Goal: Task Accomplishment & Management: Manage account settings

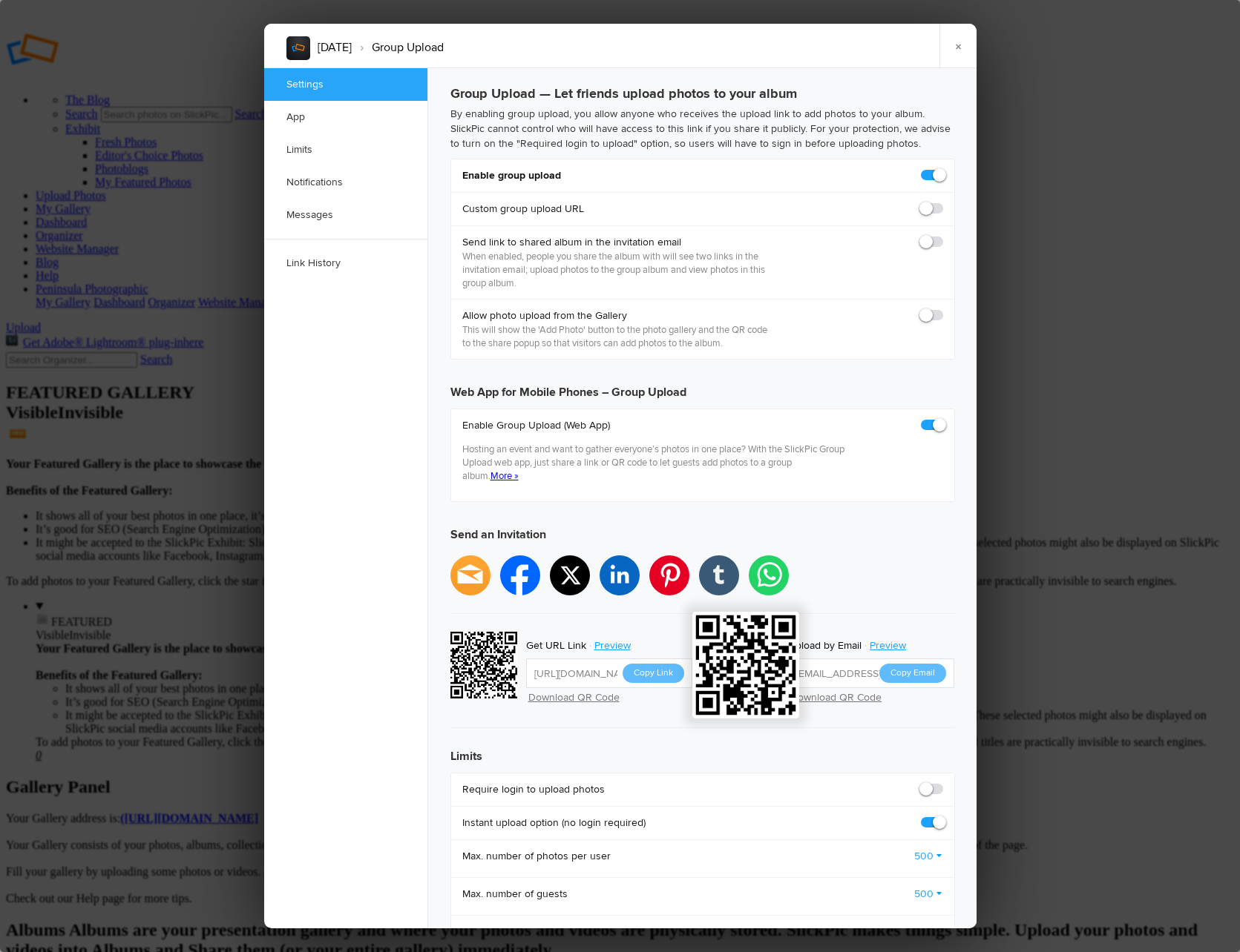
checkbox input "true"
click at [941, 783] on label at bounding box center [931, 789] width 23 height 13
click at [942, 782] on input "checkbox" at bounding box center [942, 782] width 1 height 1
checkbox input "true"
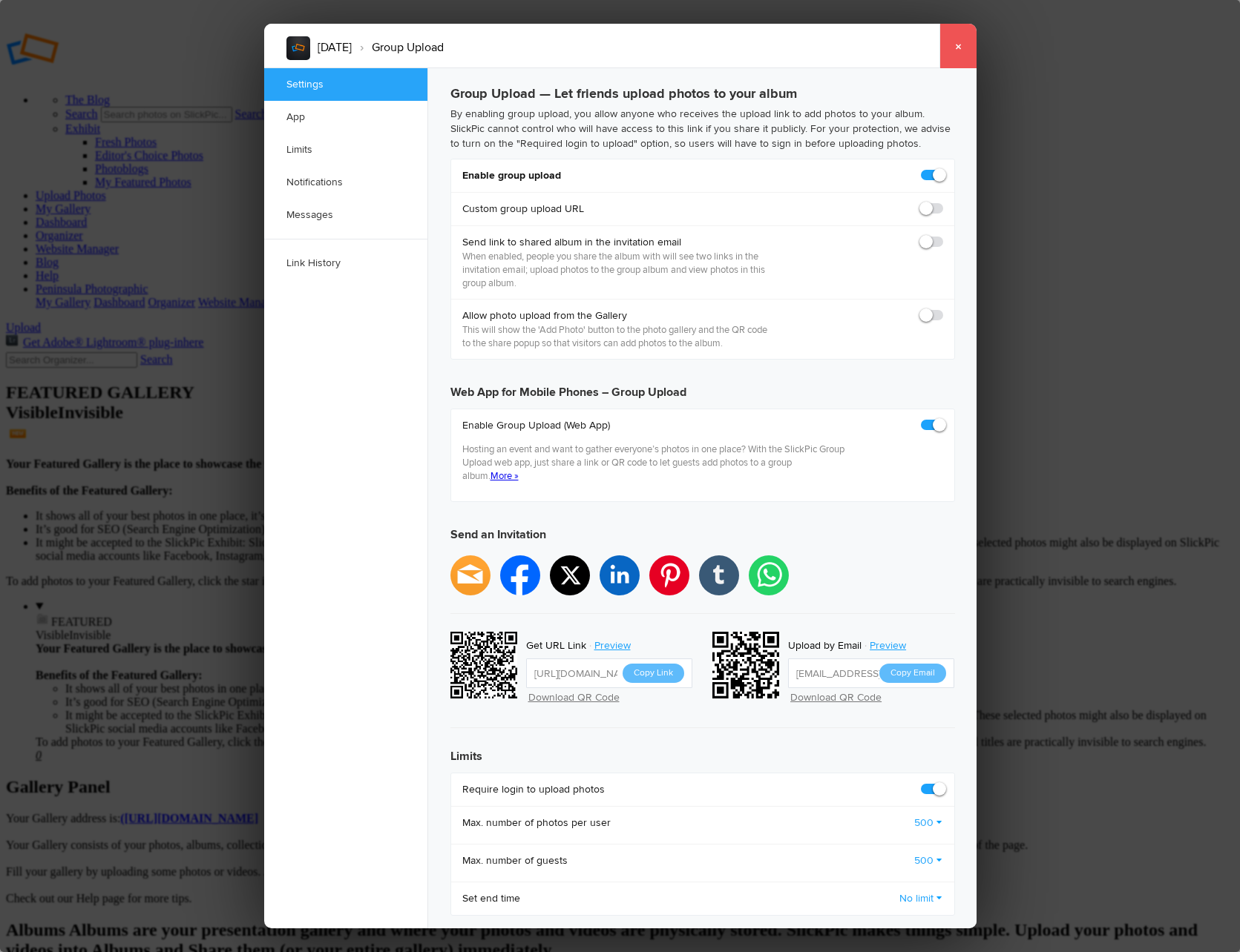
click at [964, 46] on link "×" at bounding box center [958, 46] width 37 height 44
